Goal: Information Seeking & Learning: Learn about a topic

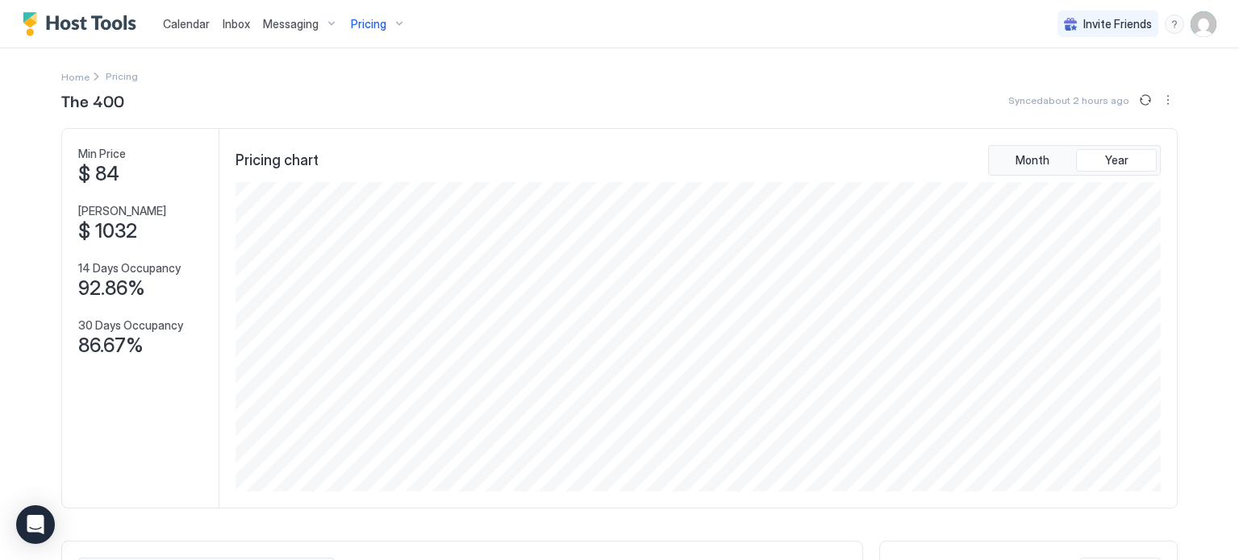
scroll to position [310, 929]
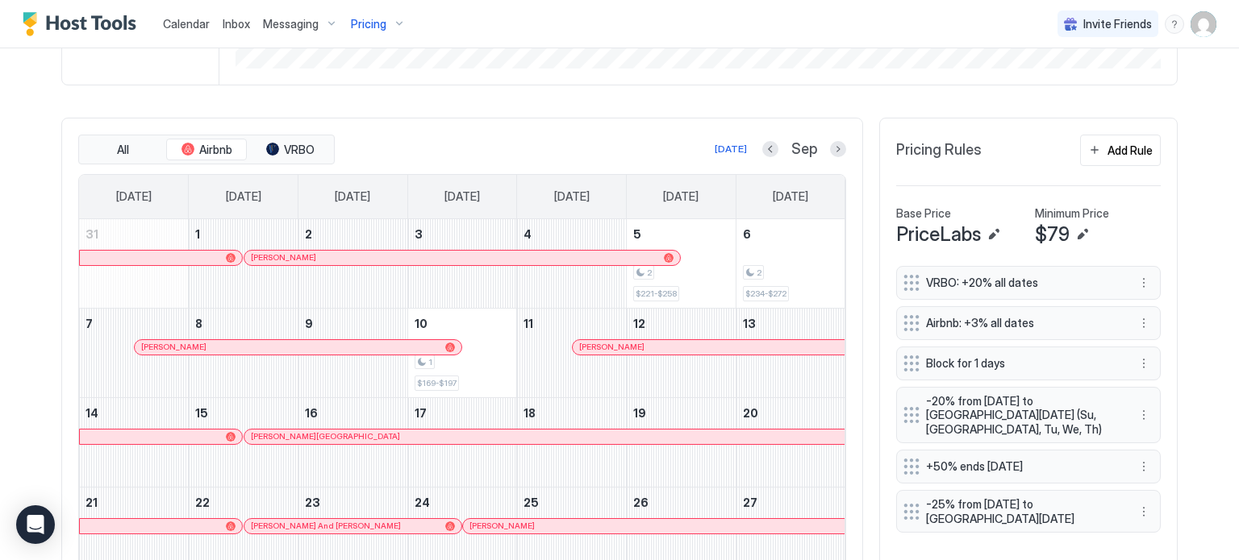
click at [279, 28] on span "Messaging" at bounding box center [291, 24] width 56 height 15
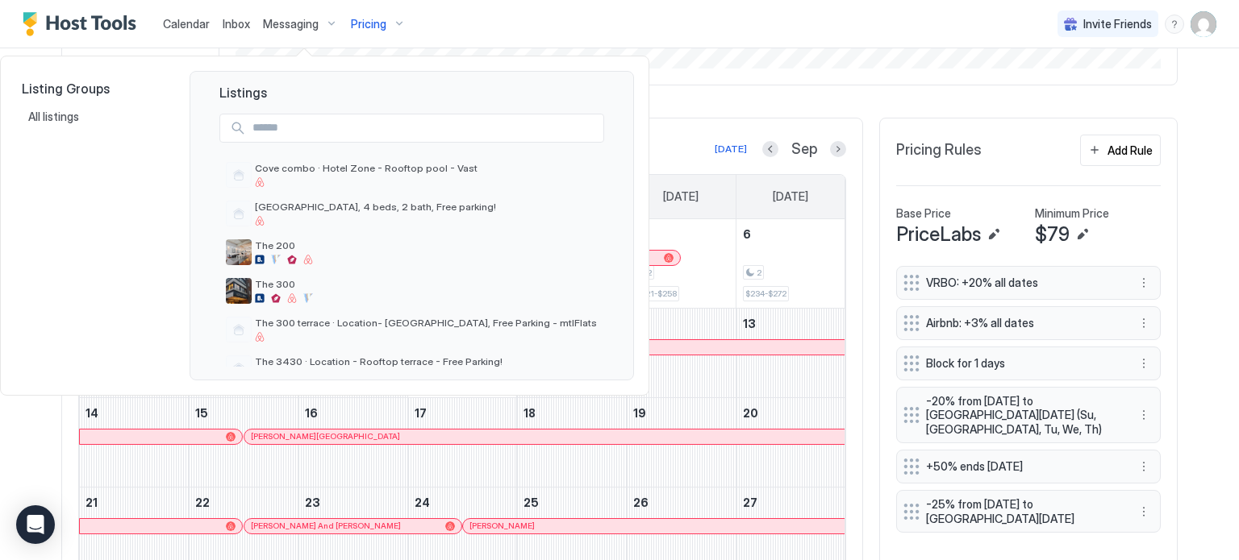
click at [185, 19] on div at bounding box center [619, 280] width 1239 height 560
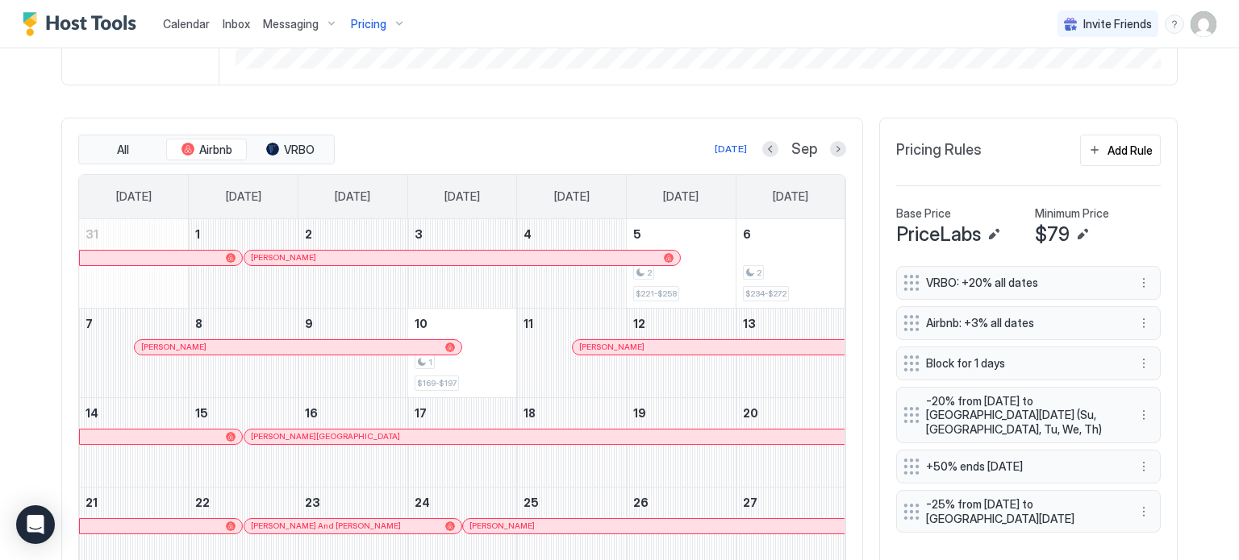
click at [185, 19] on span "Calendar" at bounding box center [186, 24] width 47 height 14
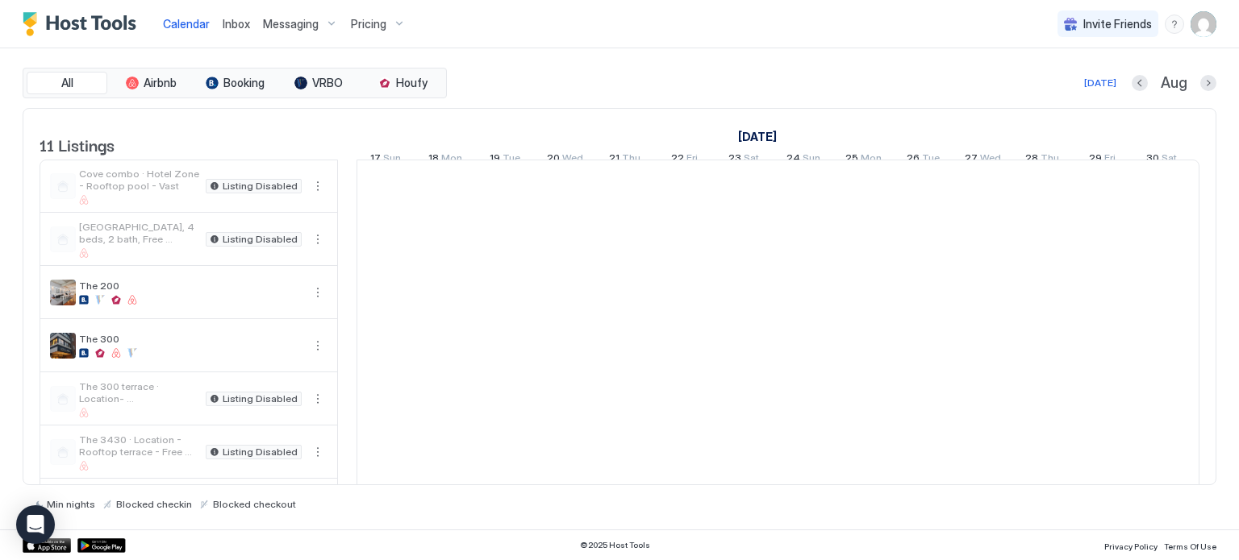
scroll to position [0, 896]
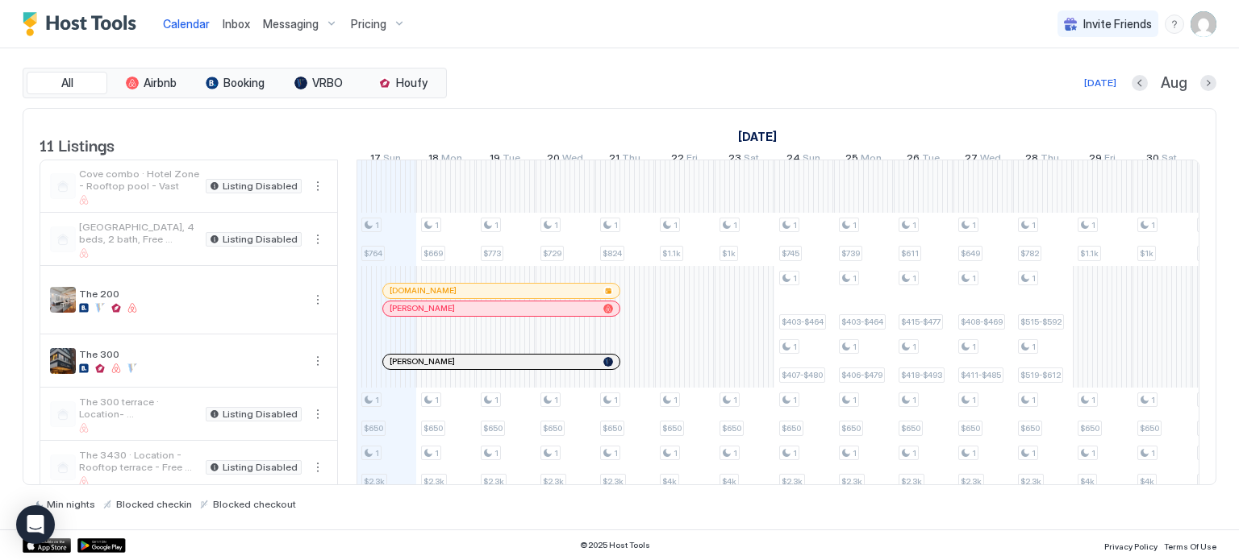
click at [403, 28] on div "Pricing" at bounding box center [378, 23] width 68 height 27
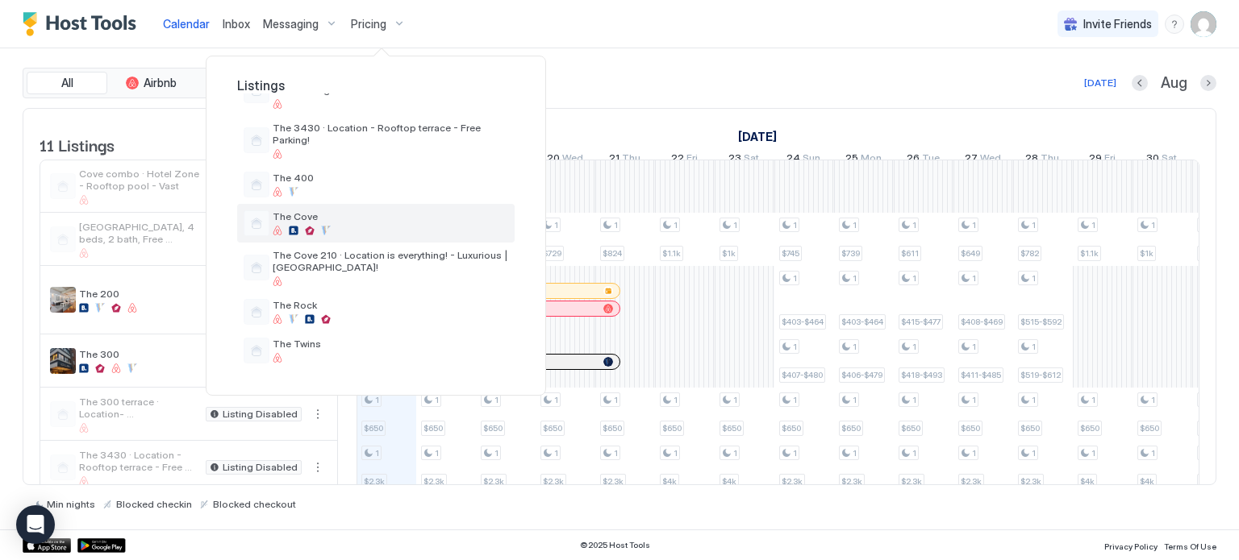
scroll to position [137, 0]
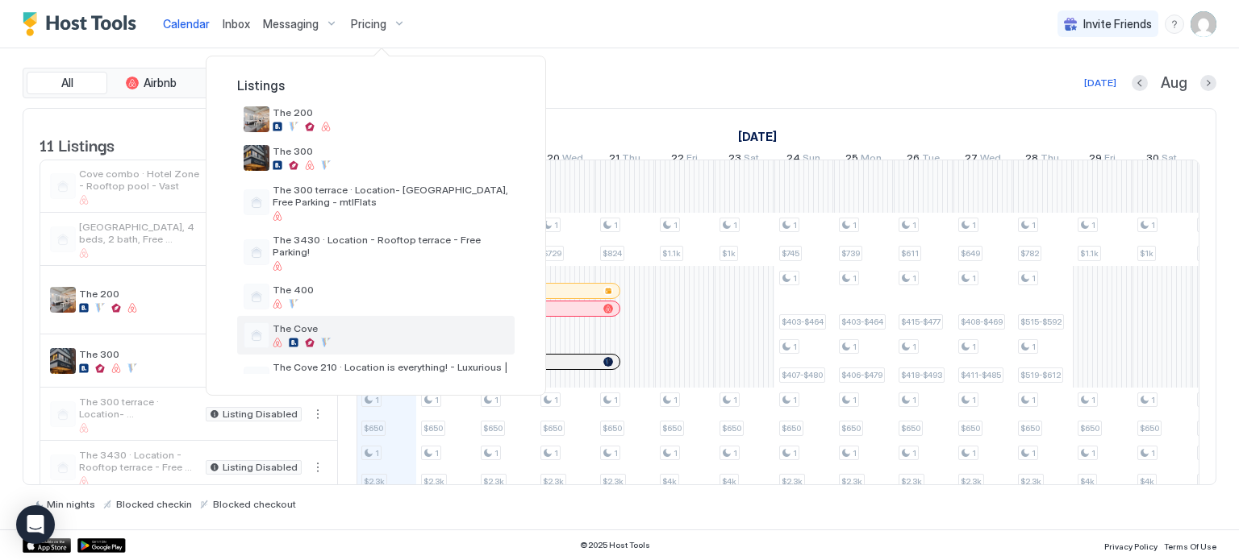
click at [317, 323] on span "The Cove" at bounding box center [390, 329] width 235 height 12
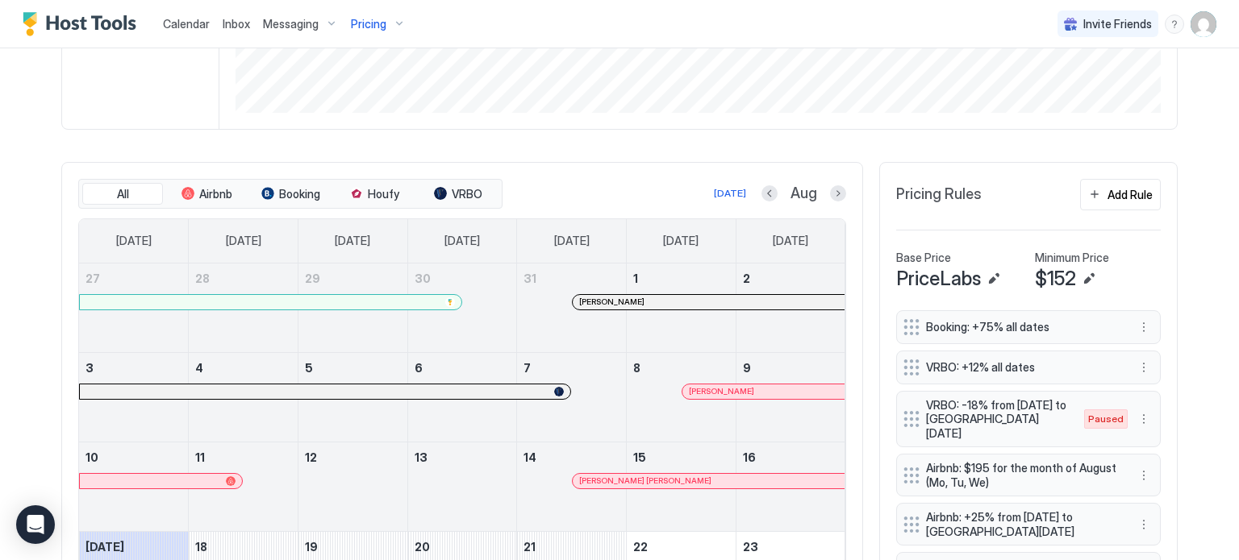
scroll to position [381, 0]
click at [831, 180] on div "All Airbnb Booking Houfy VRBO [DATE] Aug" at bounding box center [462, 192] width 768 height 31
click at [830, 191] on button "Next month" at bounding box center [838, 192] width 16 height 16
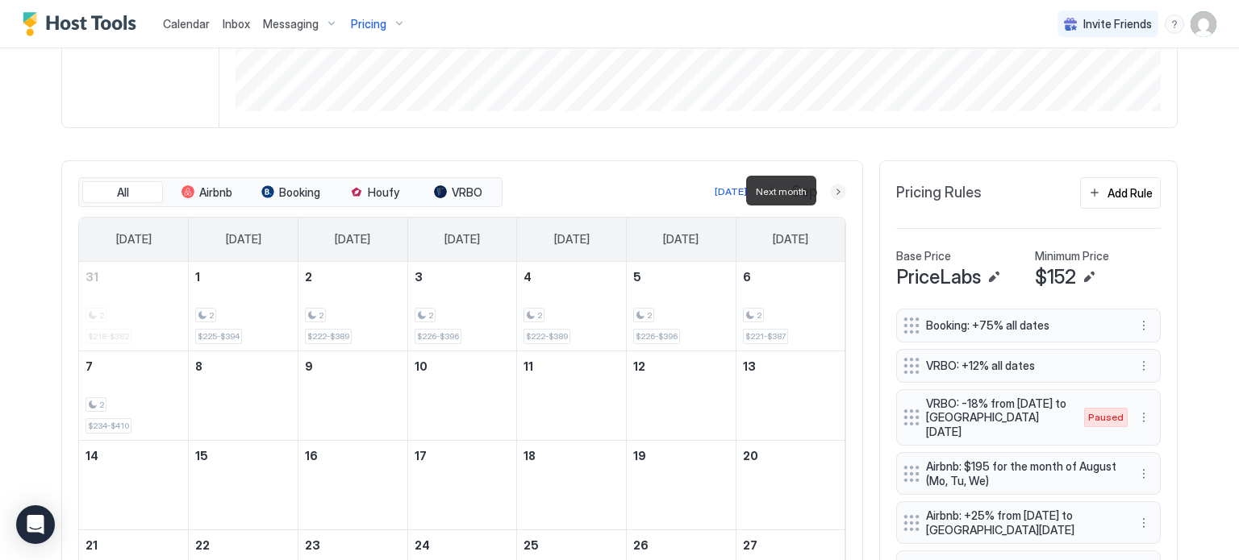
click at [830, 191] on button "Next month" at bounding box center [838, 192] width 16 height 16
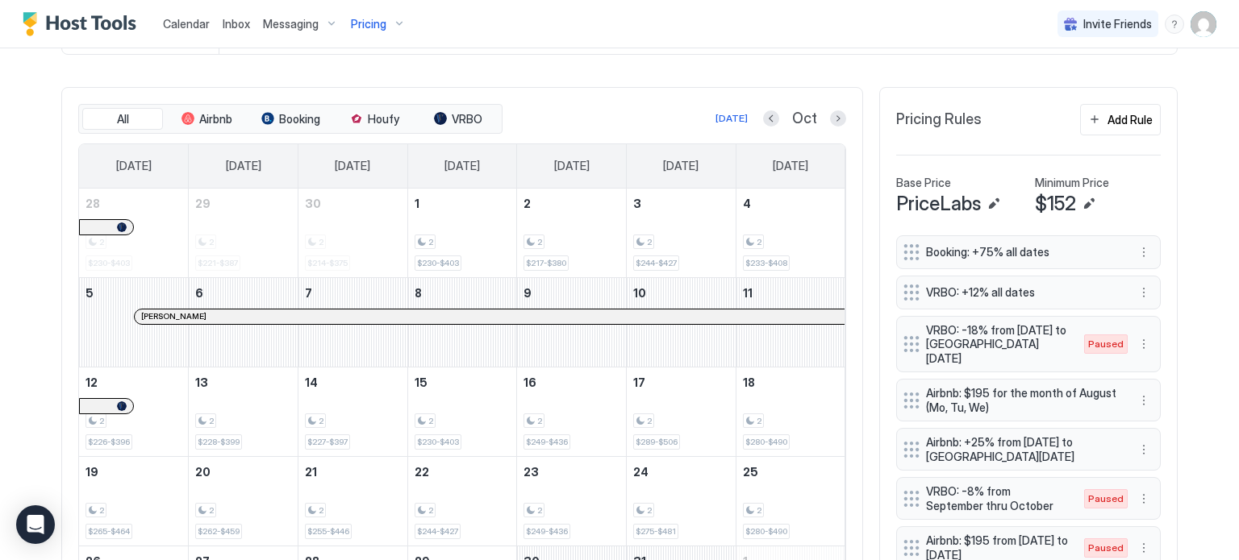
scroll to position [458, 0]
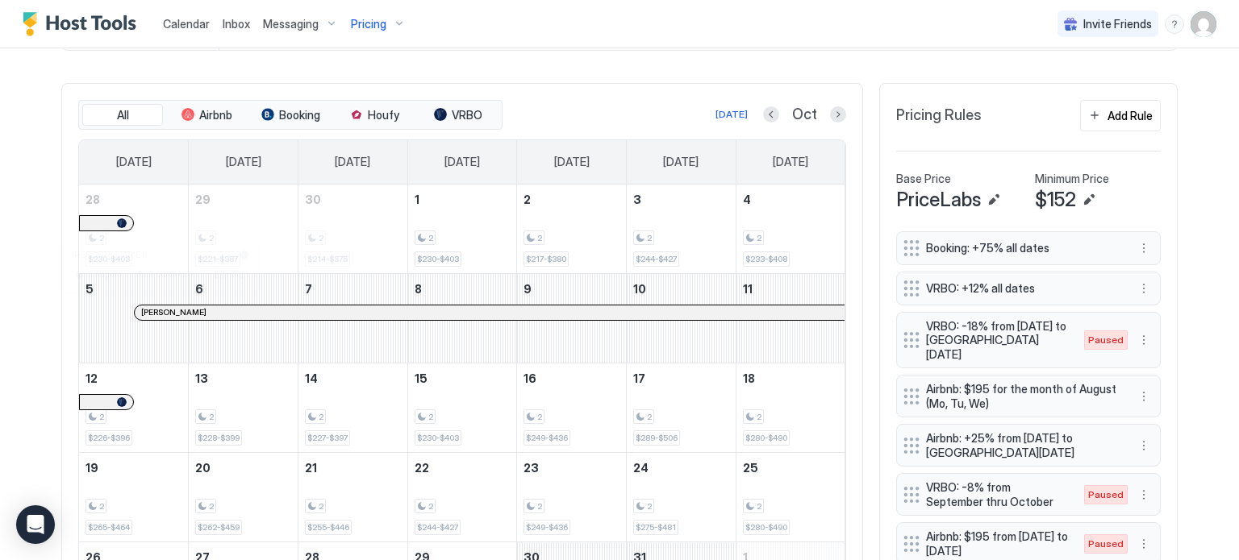
click at [152, 309] on div at bounding box center [158, 312] width 13 height 13
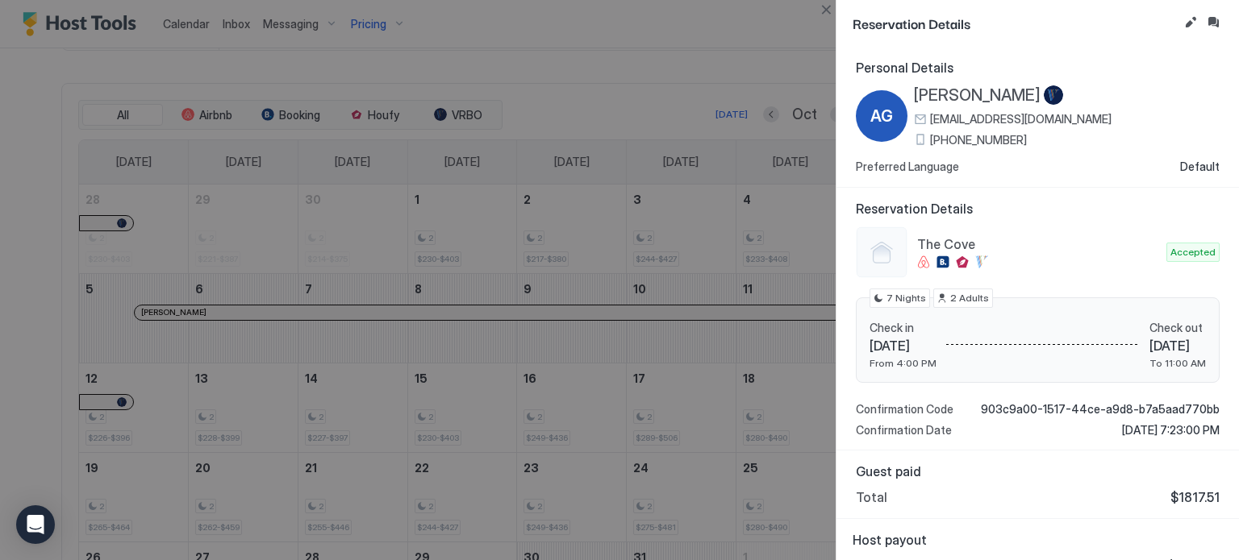
scroll to position [25, 0]
